Goal: Transaction & Acquisition: Purchase product/service

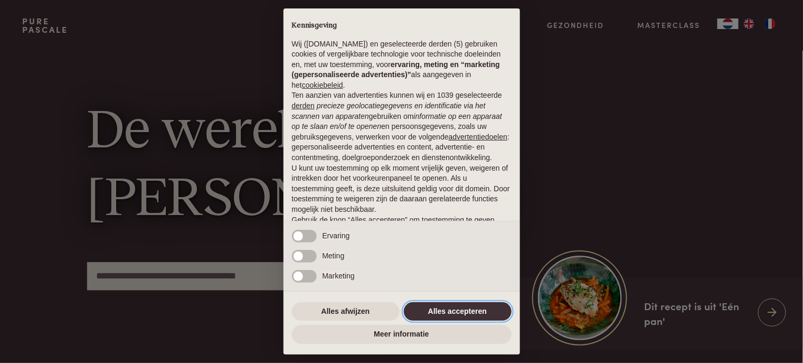
click at [470, 309] on button "Alles accepteren" at bounding box center [458, 311] width 108 height 19
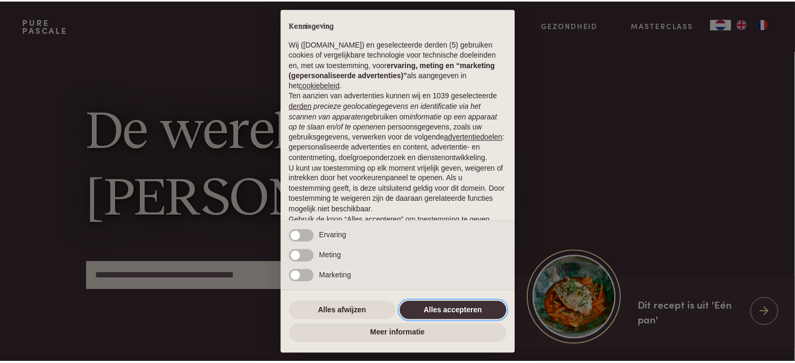
scroll to position [61, 0]
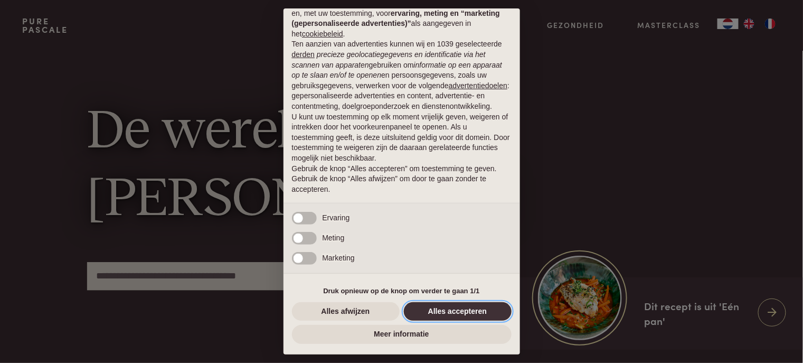
click at [467, 311] on button "Alles accepteren" at bounding box center [458, 311] width 108 height 19
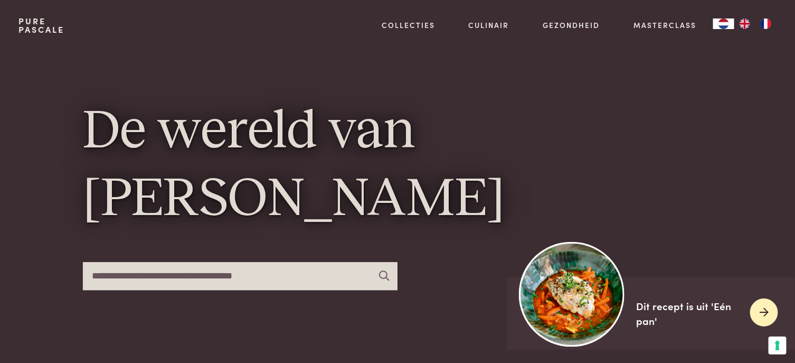
click at [586, 299] on img at bounding box center [571, 293] width 105 height 105
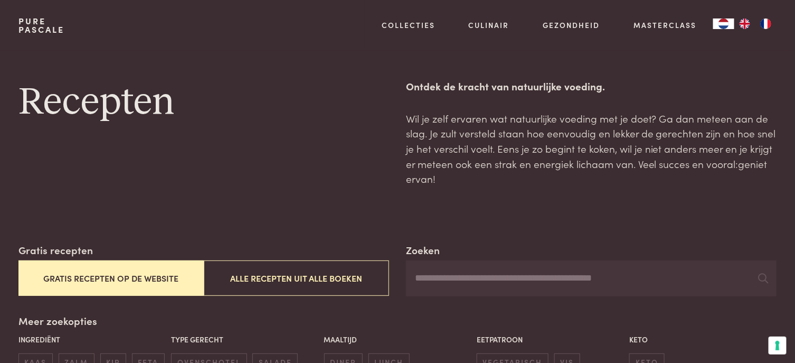
click at [150, 277] on button "Gratis recepten op de website" at bounding box center [110, 277] width 185 height 35
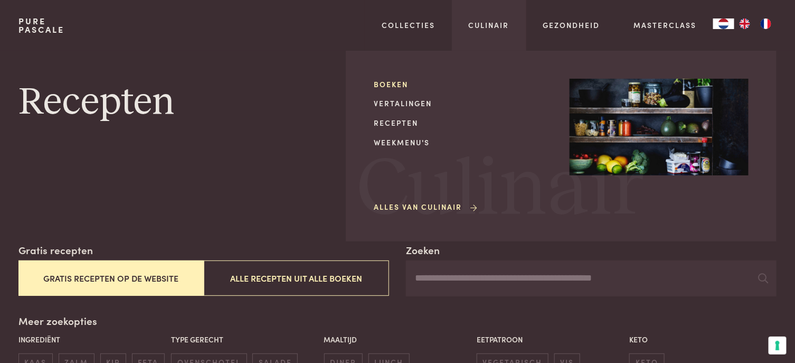
click at [395, 83] on link "Boeken" at bounding box center [463, 84] width 179 height 11
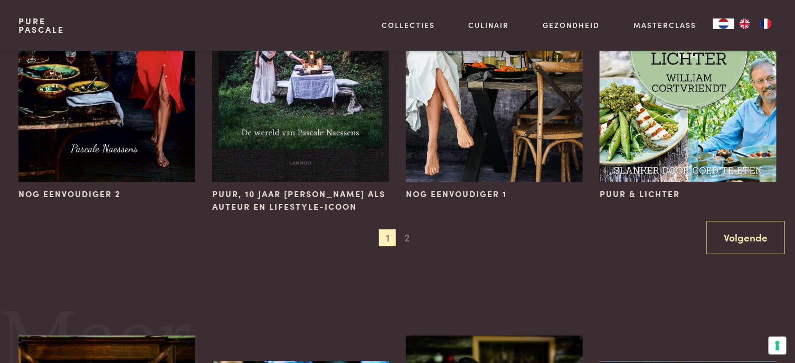
scroll to position [1214, 0]
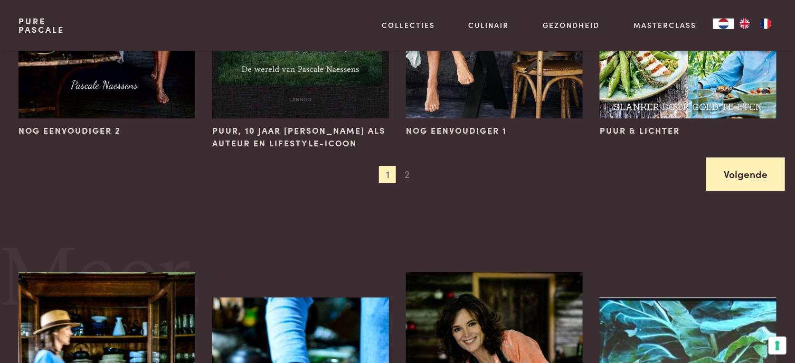
click at [749, 173] on link "Volgende" at bounding box center [745, 173] width 79 height 33
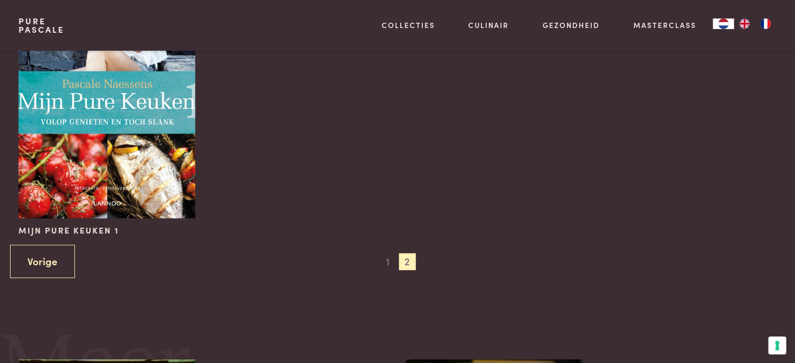
scroll to position [792, 0]
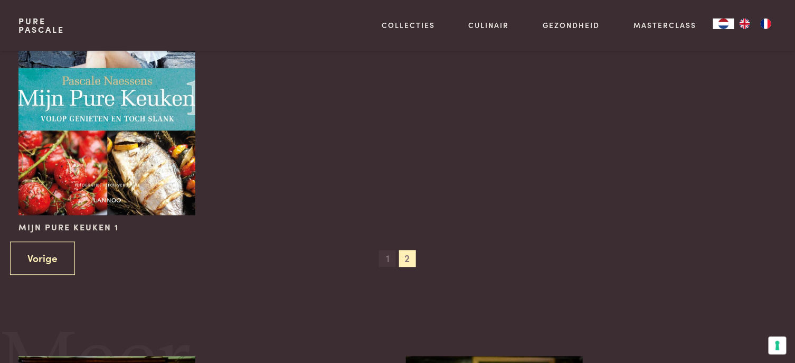
click at [388, 251] on span "1" at bounding box center [387, 258] width 17 height 17
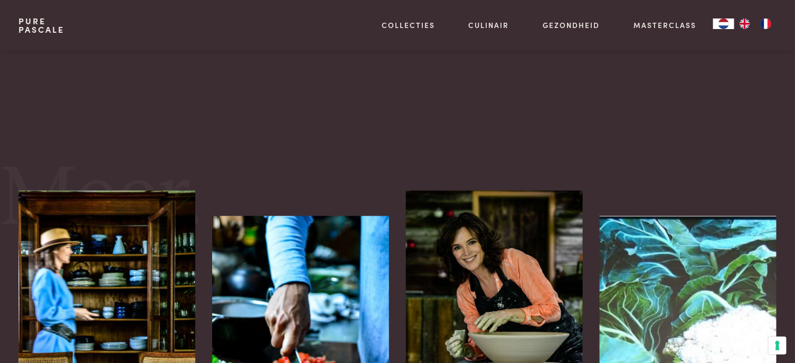
scroll to position [350, 0]
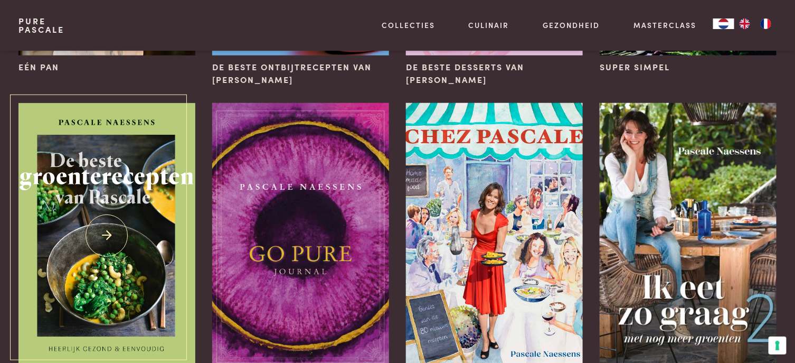
click at [52, 262] on img at bounding box center [106, 235] width 177 height 265
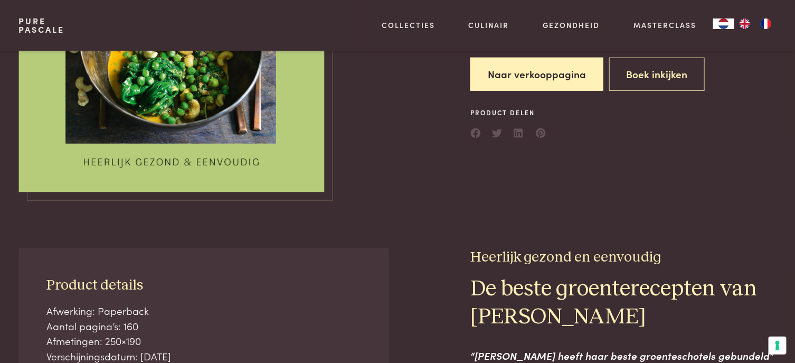
scroll to position [106, 0]
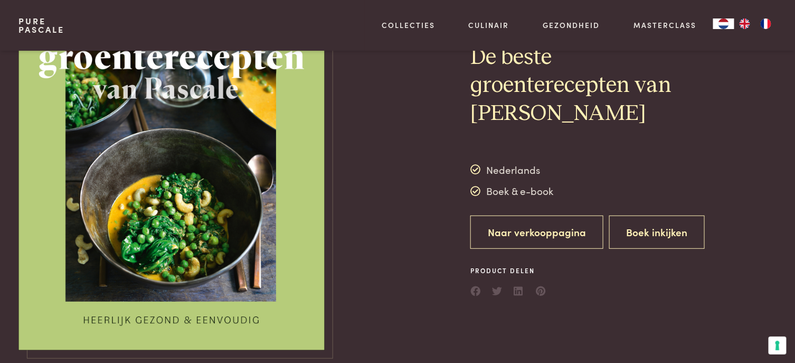
click at [528, 224] on link "Naar verkooppagina" at bounding box center [536, 231] width 133 height 33
